Goal: Task Accomplishment & Management: Manage account settings

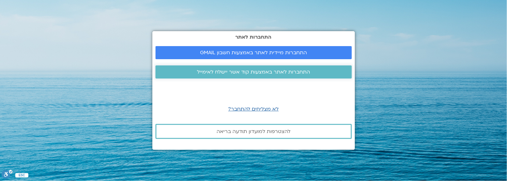
click at [245, 71] on span "התחברות לאתר באמצעות קוד אשר יישלח לאימייל" at bounding box center [253, 72] width 113 height 6
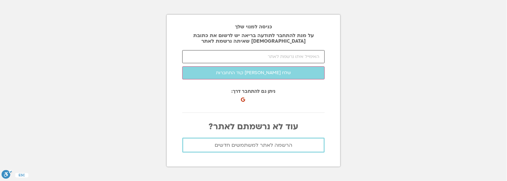
click at [262, 57] on input "email" at bounding box center [253, 56] width 142 height 13
type input "[EMAIL_ADDRESS][DOMAIN_NAME]"
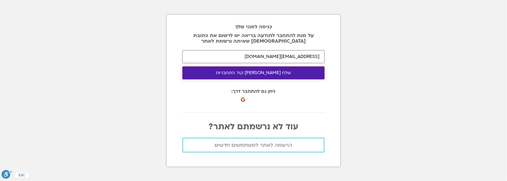
click at [259, 74] on button "שלח [PERSON_NAME] קוד התחברות" at bounding box center [253, 72] width 142 height 13
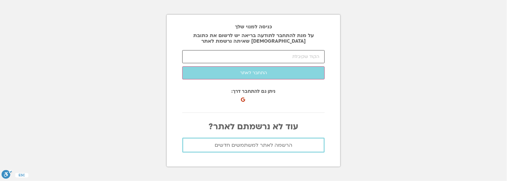
click at [244, 54] on input "number" at bounding box center [253, 56] width 142 height 13
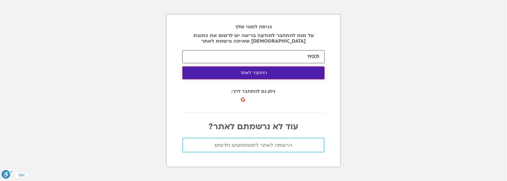
type input "19205"
click at [251, 72] on button "התחבר לאתר" at bounding box center [253, 72] width 142 height 13
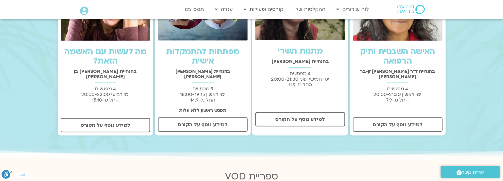
scroll to position [249, 0]
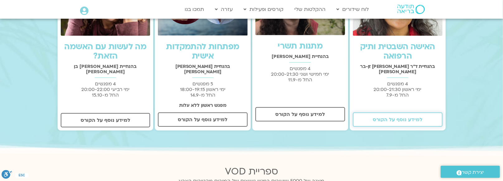
click at [402, 117] on span "למידע נוסף על הקורס" at bounding box center [398, 120] width 50 height 6
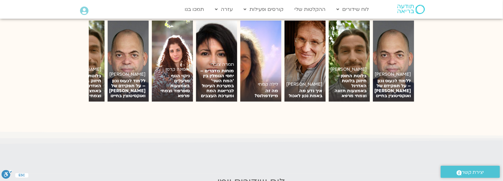
scroll to position [449, 0]
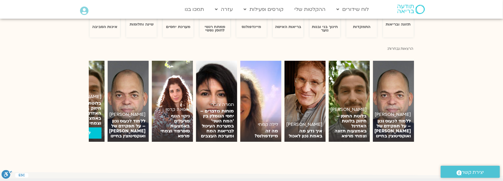
click at [97, 104] on p "בלוטת החוסן – חיזוק בלוטת האדרנל באמצעות תזונה וצמחי מרפא" at bounding box center [84, 113] width 35 height 25
click at [74, 93] on section "אומינה קדמי ניקוי הגוף מרעלים באמצעות סופרפוד וצמחי מרפא לצפייה [PERSON_NAME] ל…" at bounding box center [251, 101] width 503 height 100
drag, startPoint x: 74, startPoint y: 93, endPoint x: 89, endPoint y: 93, distance: 15.9
click at [77, 93] on section "אומינה קדמי ניקוי הגוף מרעלים באמצעות סופרפוד וצמחי מרפא לצפייה [PERSON_NAME] ל…" at bounding box center [251, 101] width 503 height 100
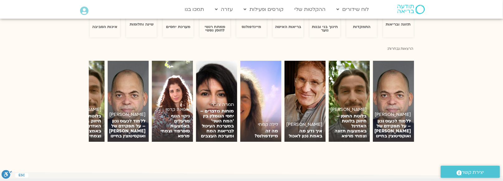
click at [480, 96] on section "אומינה קדמי ניקוי הגוף מרעלים באמצעות סופרפוד וצמחי מרפא לצפייה [PERSON_NAME] ל…" at bounding box center [251, 101] width 503 height 100
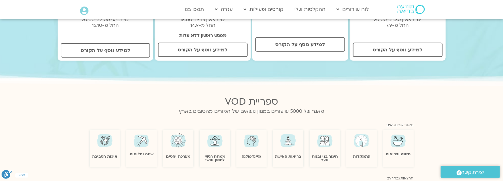
scroll to position [349, 0]
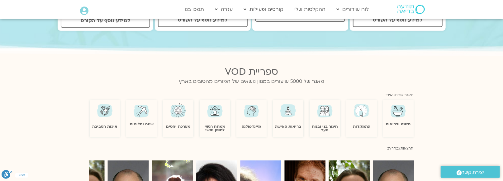
click at [249, 110] on img at bounding box center [252, 111] width 18 height 18
click at [248, 124] on link "מיינדפולנס" at bounding box center [251, 126] width 19 height 5
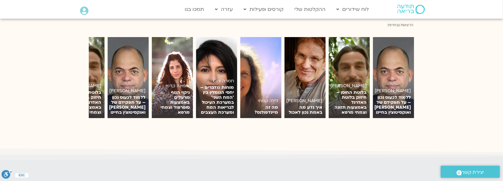
scroll to position [474, 0]
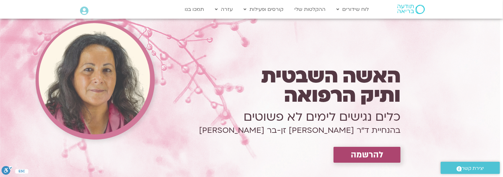
click at [364, 154] on span "להרשמה" at bounding box center [367, 155] width 33 height 10
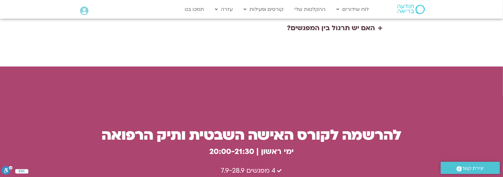
scroll to position [1646, 0]
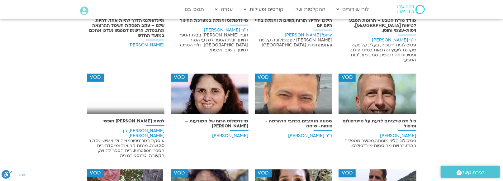
scroll to position [872, 0]
